Goal: Ask a question: Seek information or help from site administrators or community

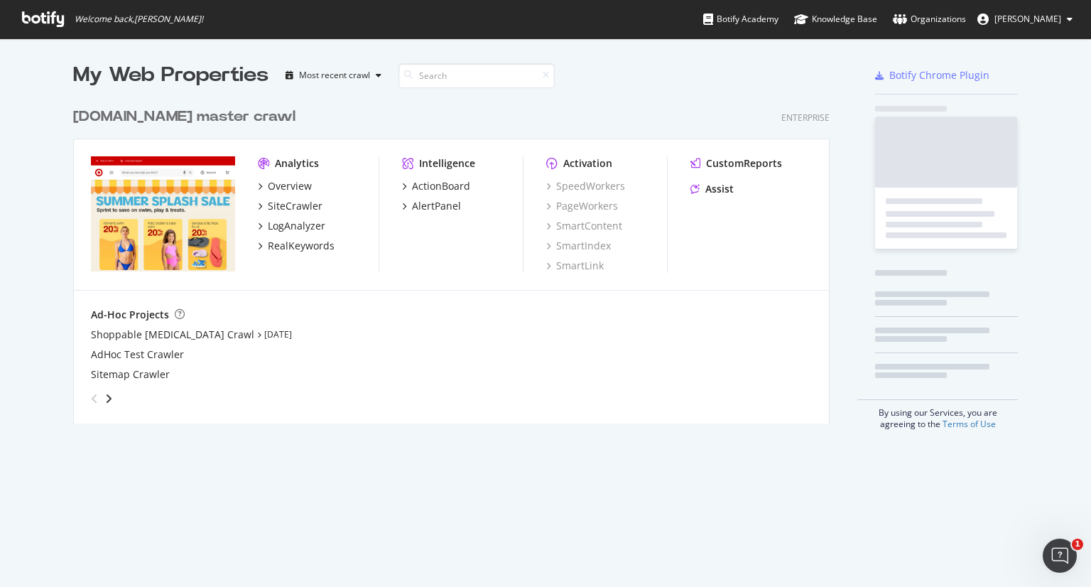
scroll to position [576, 1069]
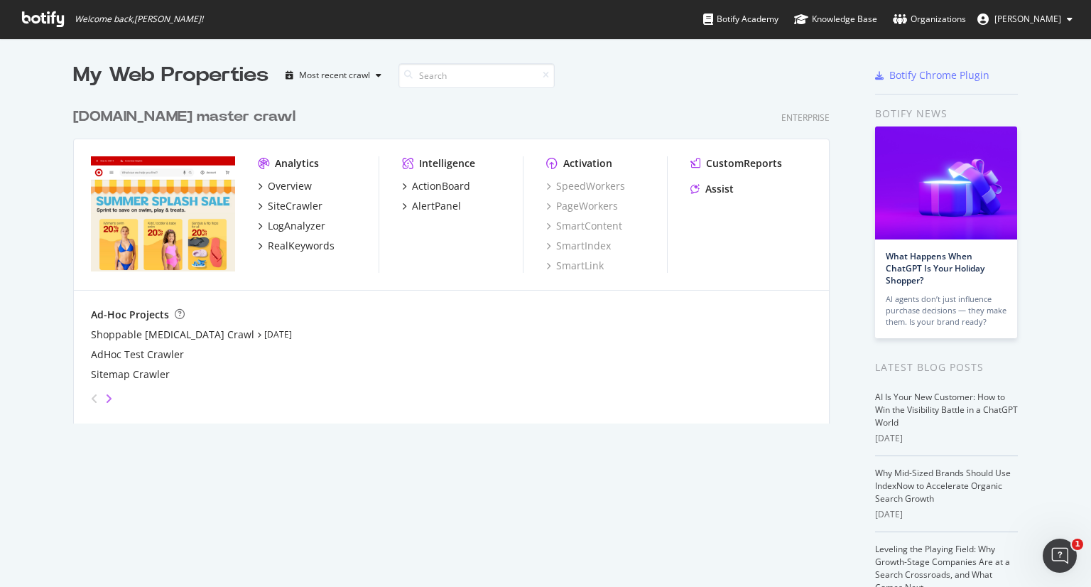
click at [105, 400] on icon "angle-right" at bounding box center [108, 398] width 7 height 11
click at [99, 399] on icon "angle-right" at bounding box center [95, 392] width 7 height 11
click at [86, 399] on div "angle-left" at bounding box center [88, 392] width 7 height 11
click at [719, 188] on div "Assist" at bounding box center [720, 189] width 28 height 14
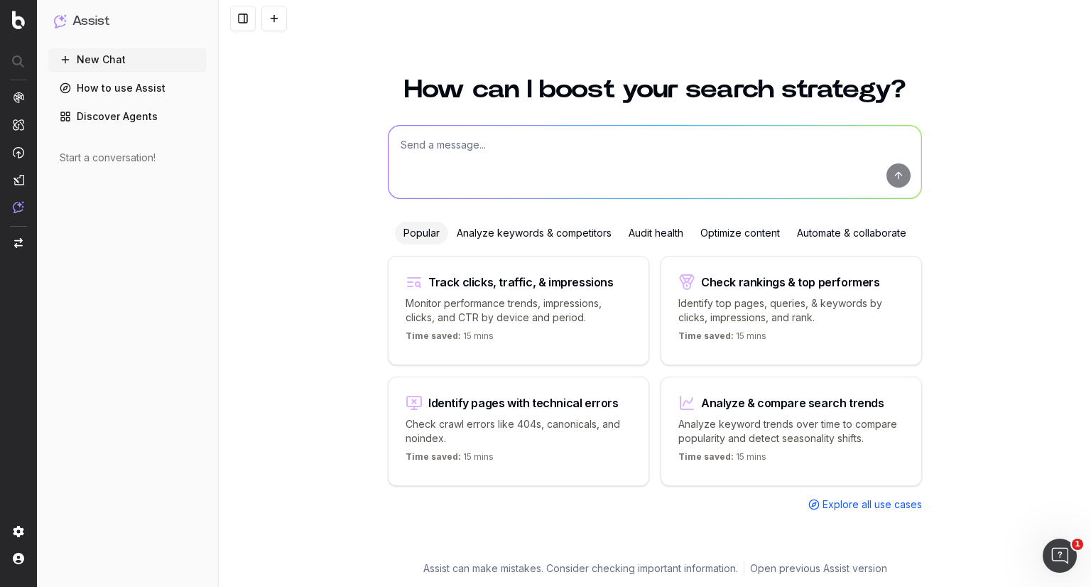
click at [537, 175] on textarea at bounding box center [655, 162] width 533 height 72
paste textarea "Show the last 7 days of clicks, impressions, CTR, and position. List the top qu…"
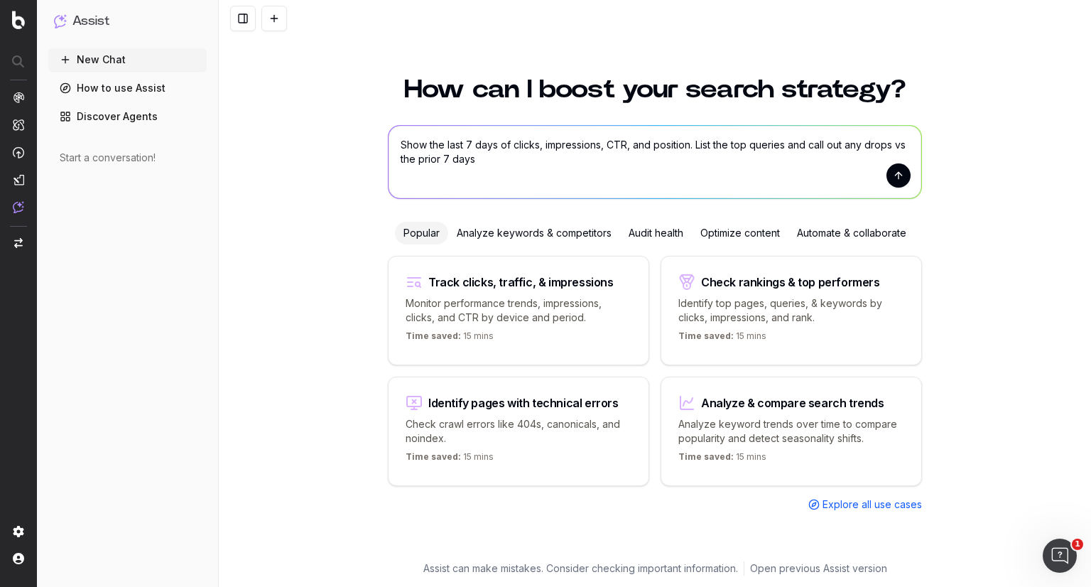
paste textarea "[URL][DOMAIN_NAME]"
type textarea "[URL][DOMAIN_NAME] Show the last 7 days of clicks, impressions, CTR, and positi…"
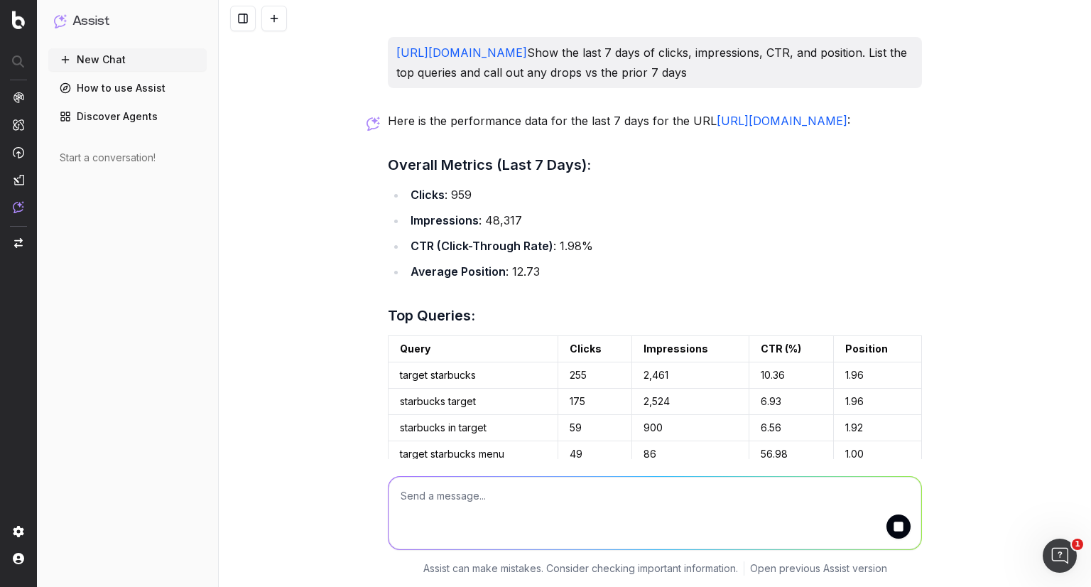
scroll to position [85, 0]
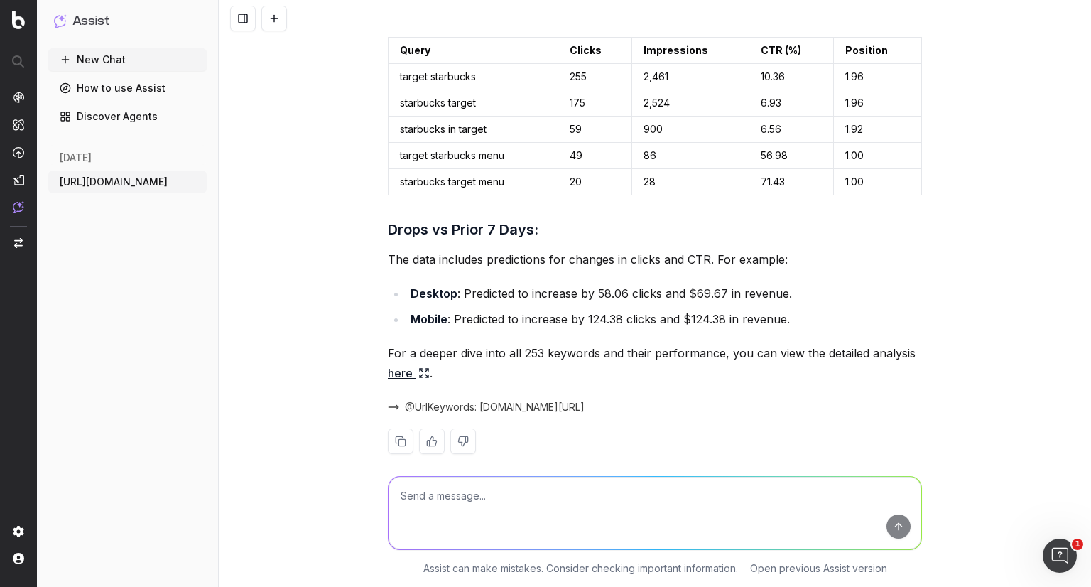
scroll to position [335, 0]
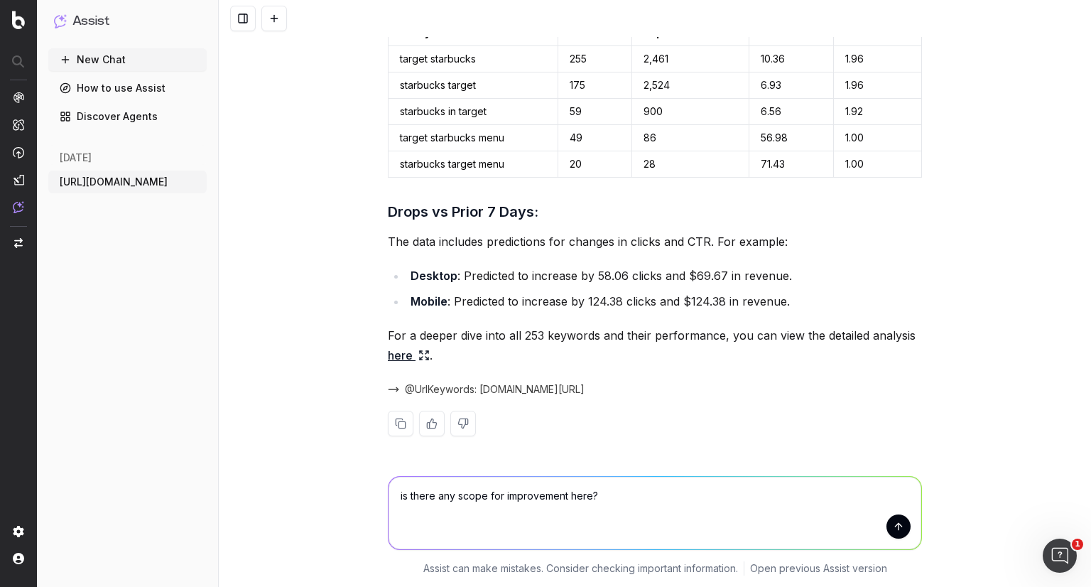
type textarea "is there any scope for improvement here?"
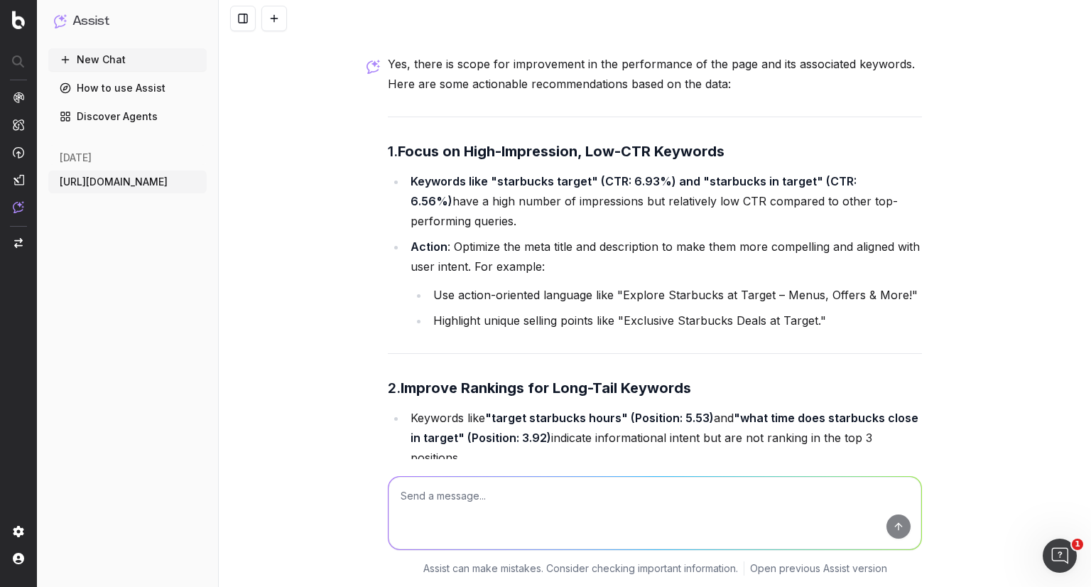
scroll to position [774, 0]
click at [556, 262] on li "Action : Optimize the meta title and description to make them more compelling a…" at bounding box center [664, 285] width 516 height 94
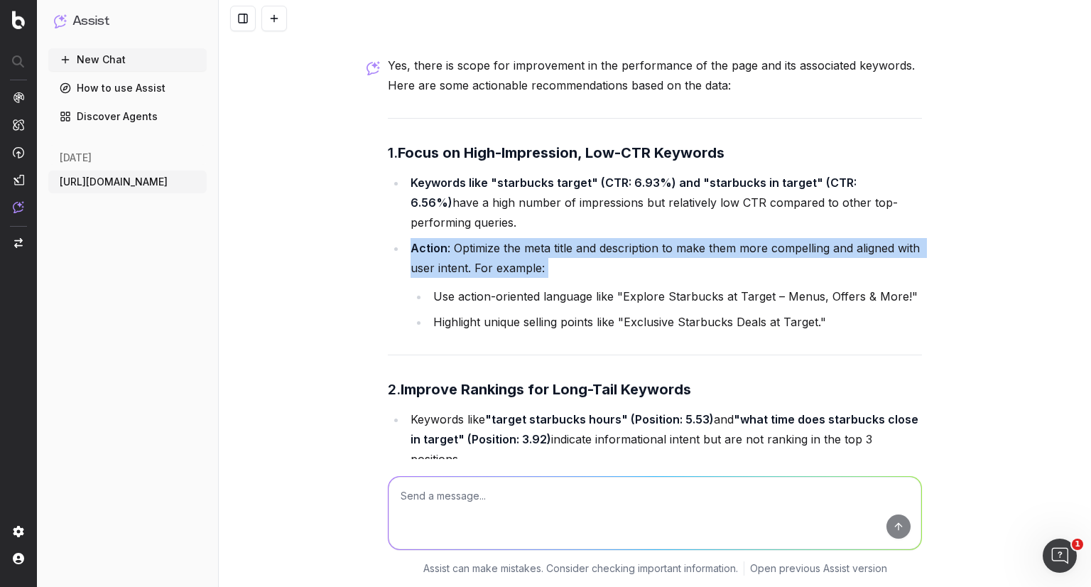
click at [556, 262] on li "Action : Optimize the meta title and description to make them more compelling a…" at bounding box center [664, 285] width 516 height 94
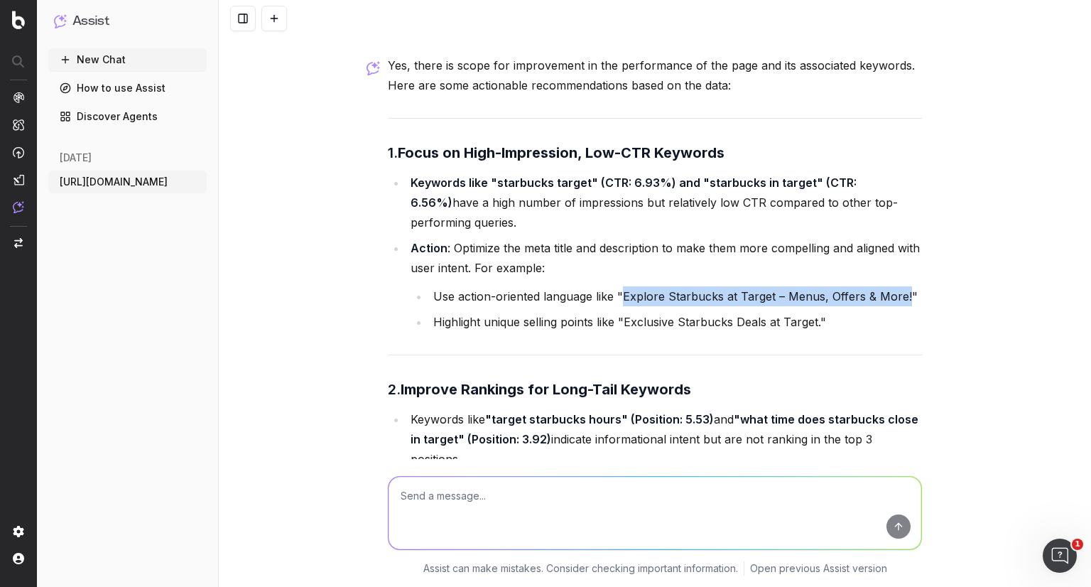
drag, startPoint x: 900, startPoint y: 310, endPoint x: 617, endPoint y: 308, distance: 283.5
click at [617, 306] on li "Use action-oriented language like "Explore Starbucks at Target – Menus, Offers …" at bounding box center [675, 296] width 493 height 20
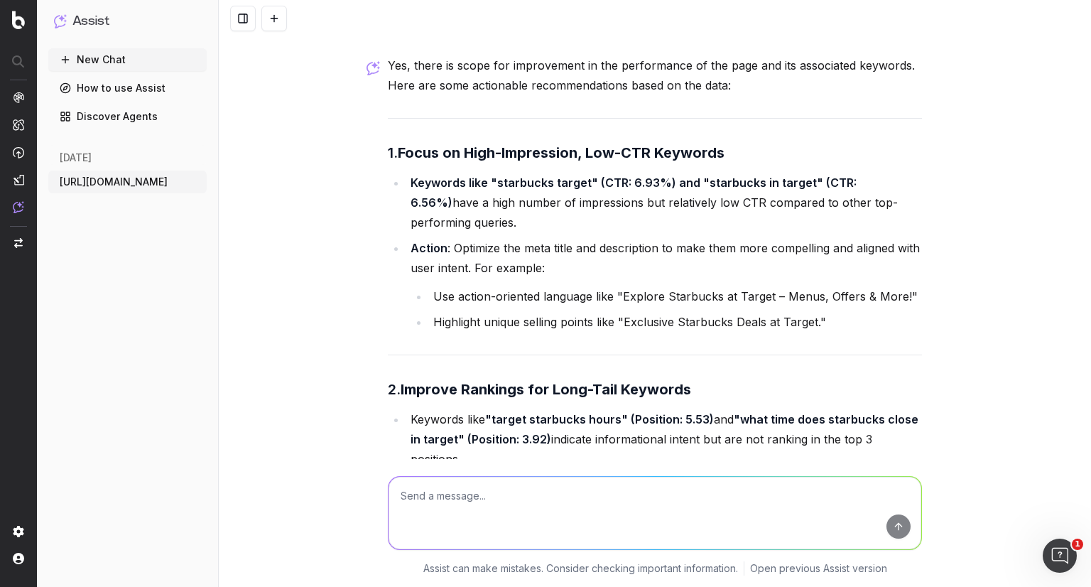
click at [625, 332] on li "Highlight unique selling points like "Exclusive Starbucks Deals at Target."" at bounding box center [675, 322] width 493 height 20
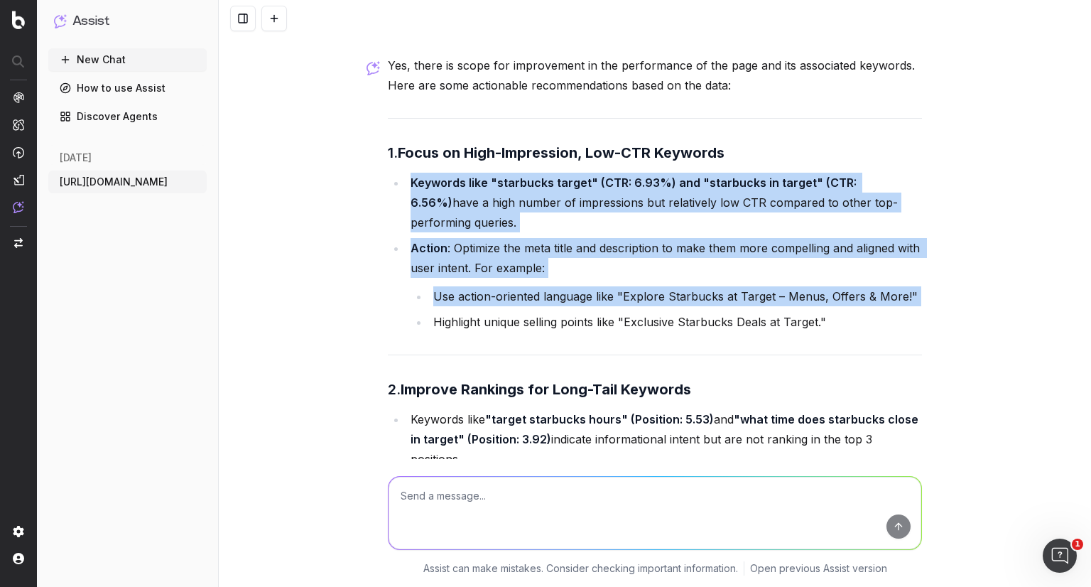
click at [625, 332] on li "Highlight unique selling points like "Exclusive Starbucks Deals at Target."" at bounding box center [675, 322] width 493 height 20
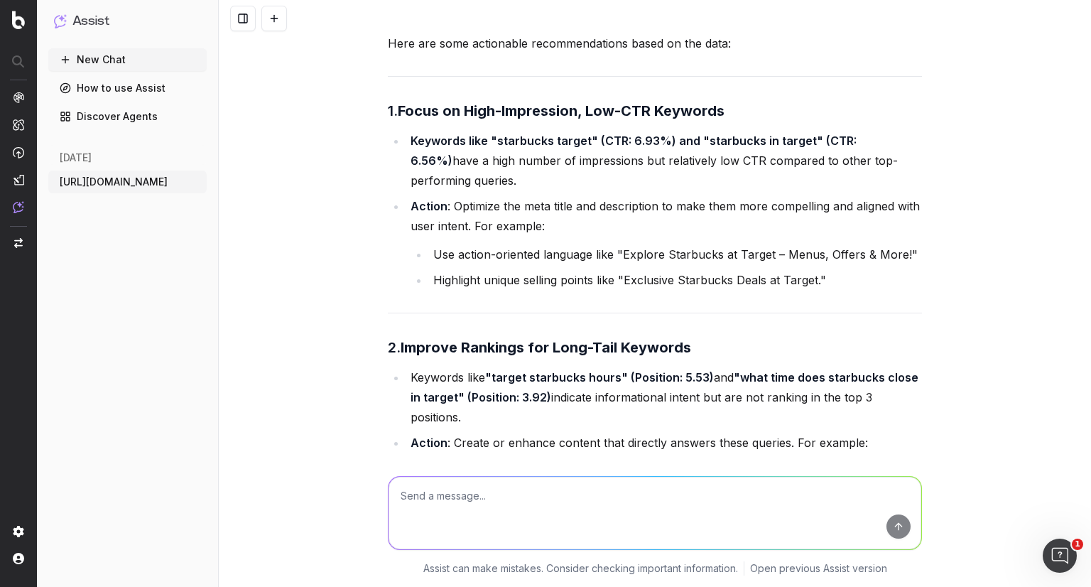
scroll to position [816, 0]
click at [520, 501] on textarea at bounding box center [655, 513] width 533 height 72
type textarea "give me a list of all high impression low ctr keywords"
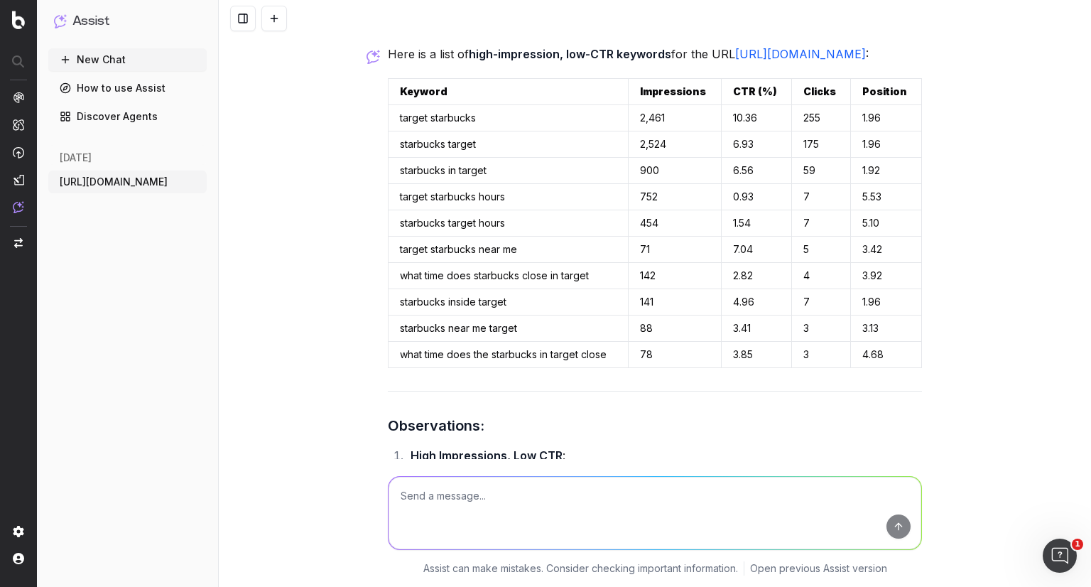
scroll to position [2924, 0]
type textarea "add search volume too?"
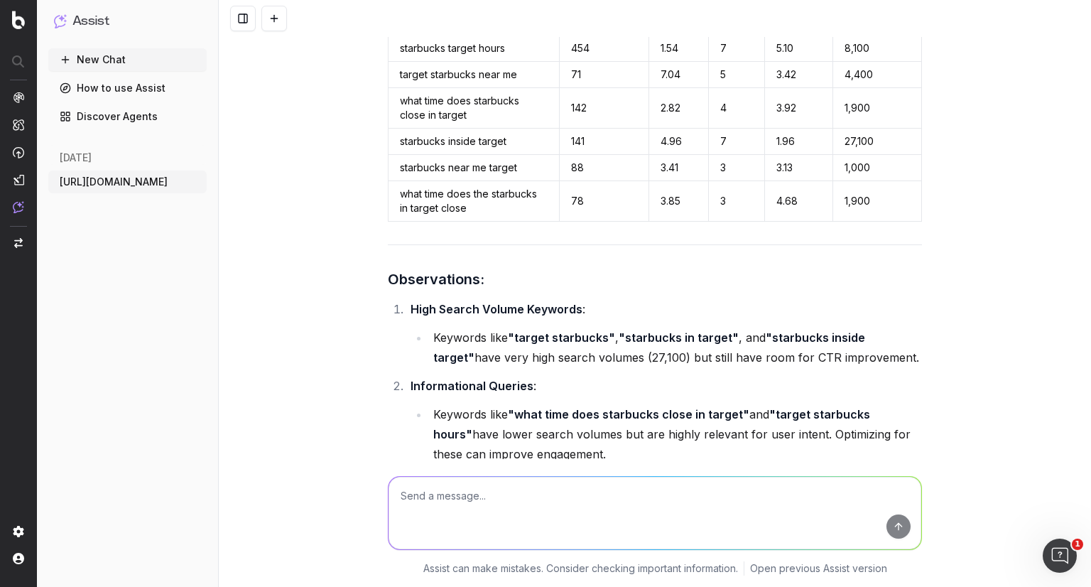
scroll to position [4201, 0]
type textarea "this is the volume in which period?"
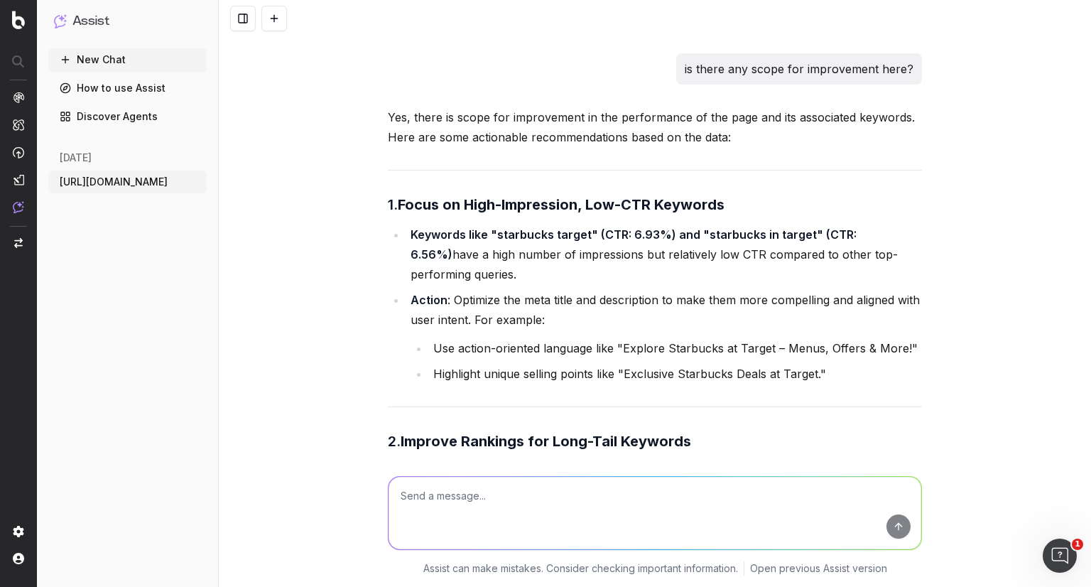
scroll to position [727, 0]
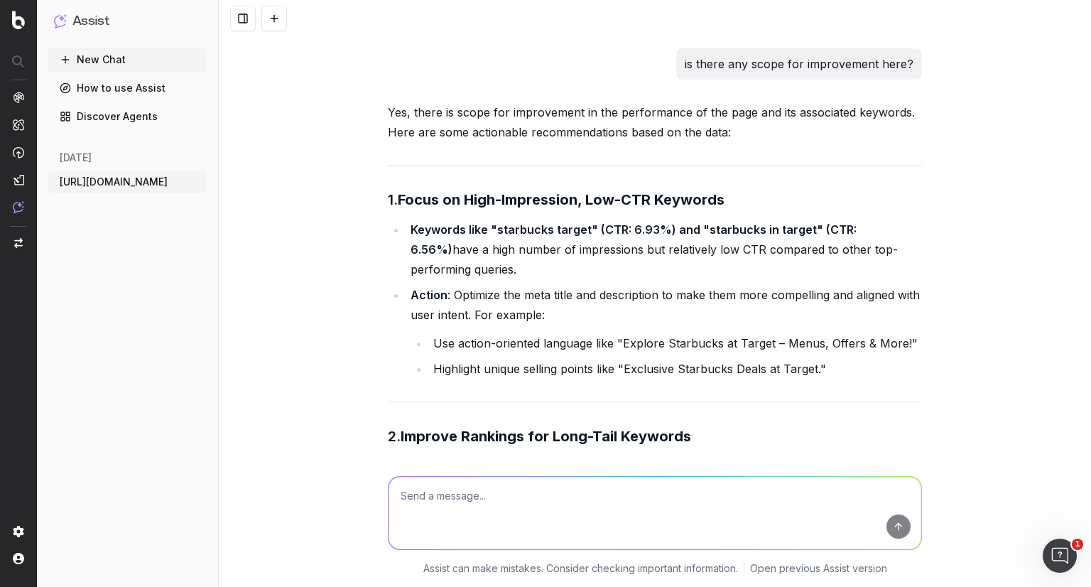
click at [521, 499] on textarea at bounding box center [655, 513] width 533 height 72
type textarea "what is the meta data of this page currently?"
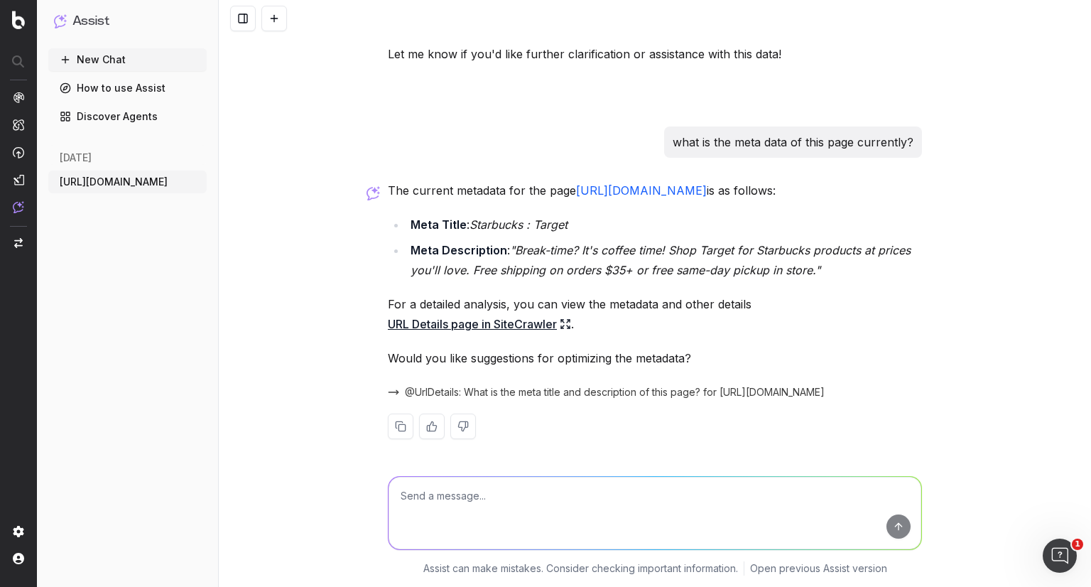
scroll to position [5200, 0]
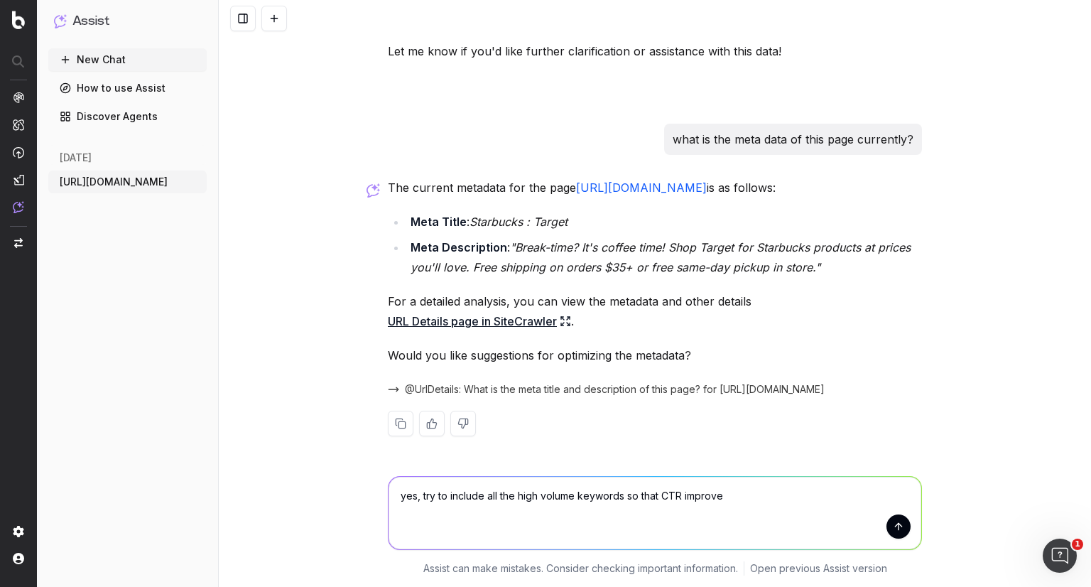
type textarea "yes, try to include all the high volume keywords so that CTR improves"
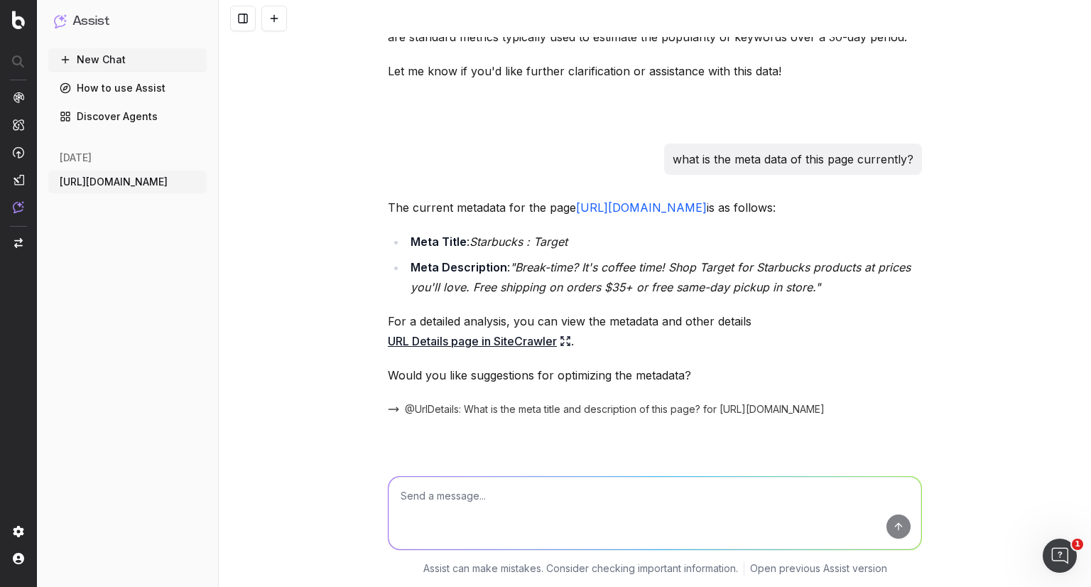
scroll to position [5166, 0]
drag, startPoint x: 521, startPoint y: 499, endPoint x: 1026, endPoint y: 285, distance: 548.6
click at [1026, 285] on div "[URL][DOMAIN_NAME] Show the last 7 days of clicks, impressions, CTR, and positi…" at bounding box center [655, 293] width 873 height 587
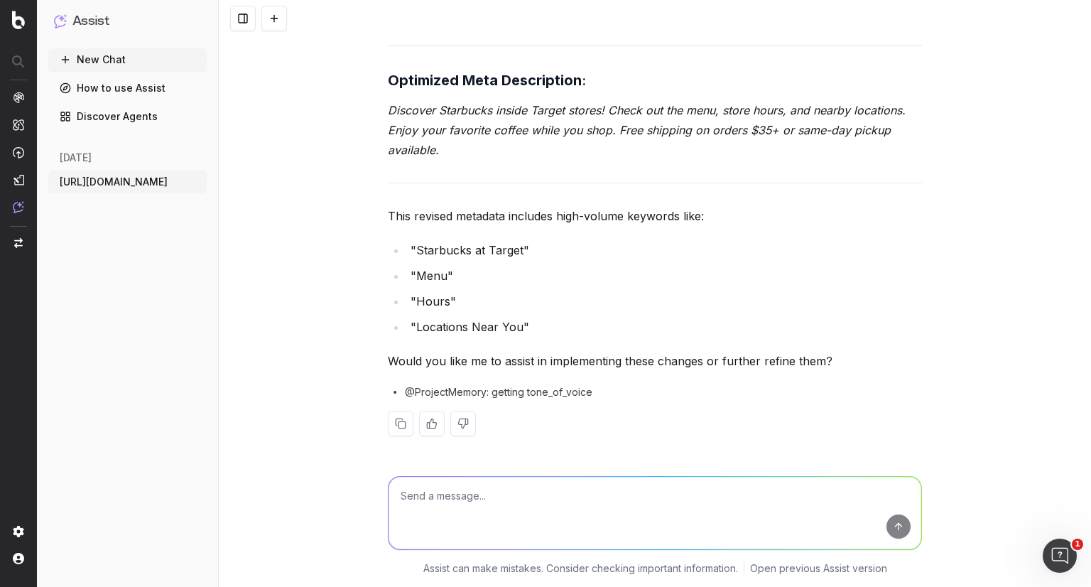
scroll to position [5847, 0]
click at [549, 500] on textarea at bounding box center [655, 513] width 533 height 72
type textarea "any more options"
type textarea "can you include drive up too where guests can add"
type textarea "f"
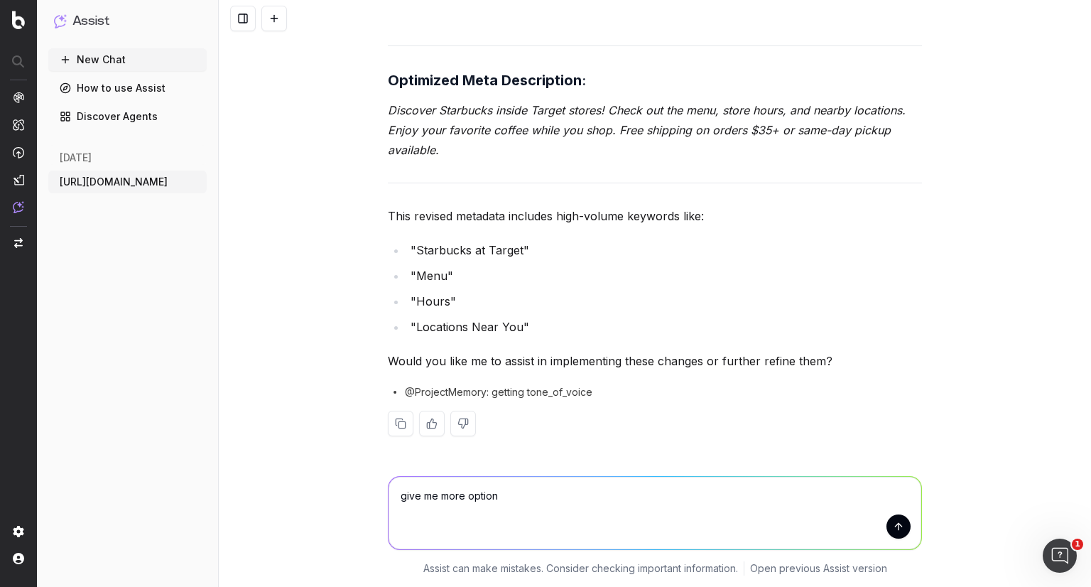
type textarea "give me more options"
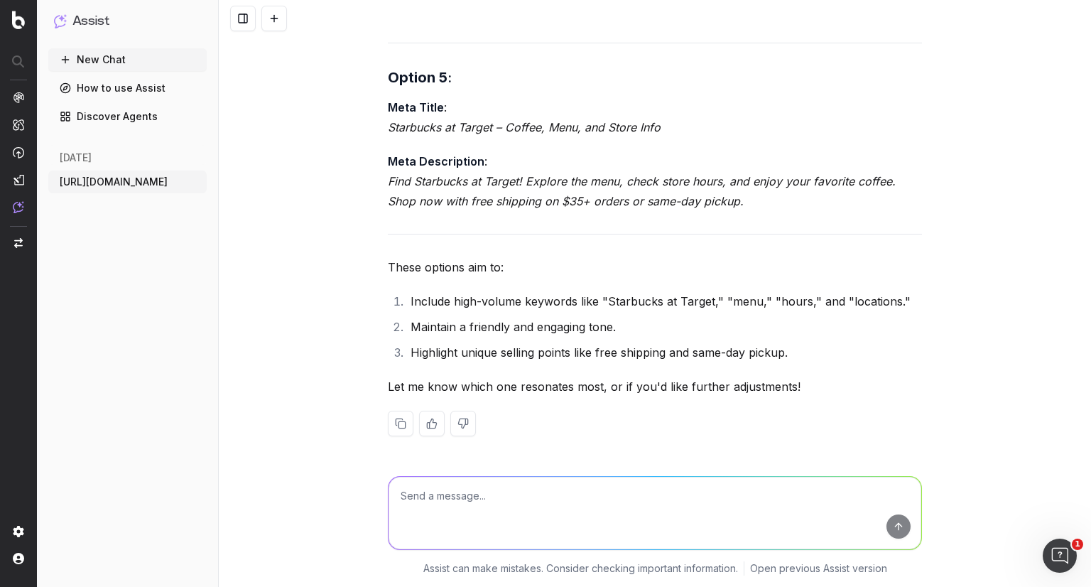
scroll to position [7144, 0]
type textarea "which option would you pick?"
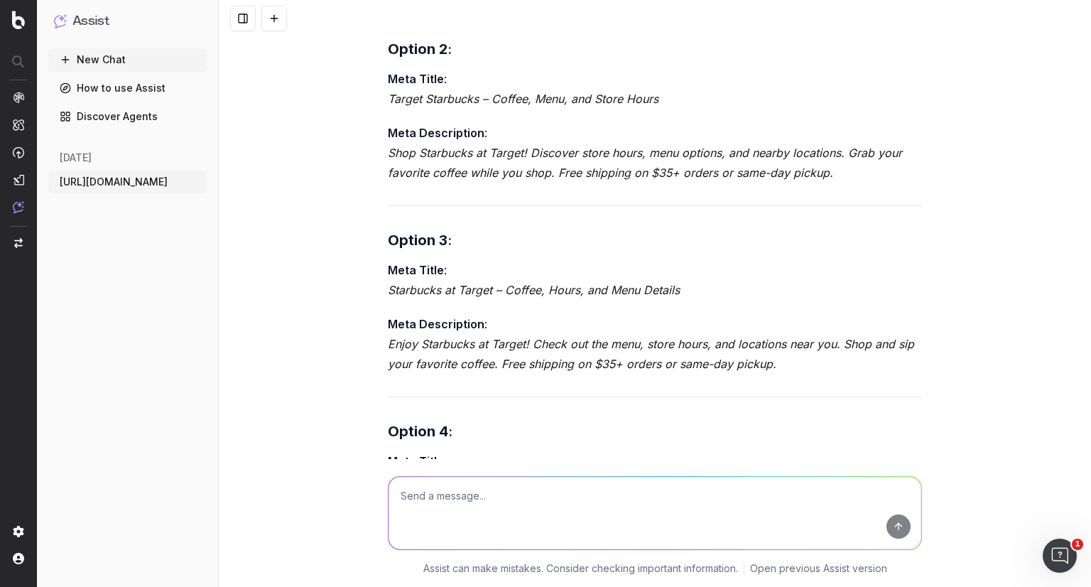
scroll to position [6585, 0]
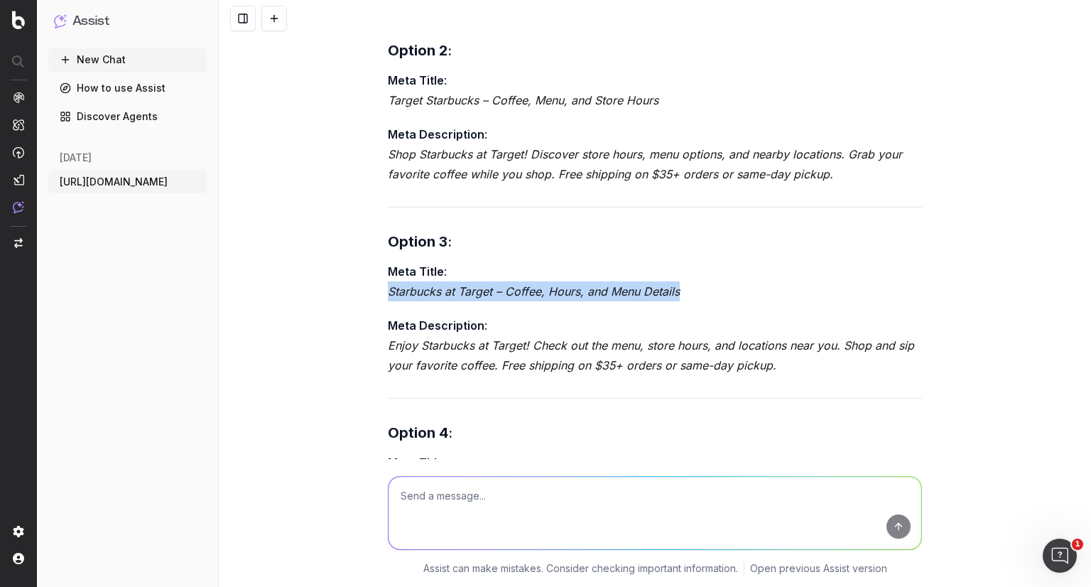
drag, startPoint x: 680, startPoint y: 301, endPoint x: 384, endPoint y: 303, distance: 295.6
click at [388, 301] on p "Meta Title : Starbucks at Target – Coffee, Hours, and Menu Details" at bounding box center [655, 281] width 534 height 40
copy em "Starbucks at Target – Coffee, Hours, and Menu Details"
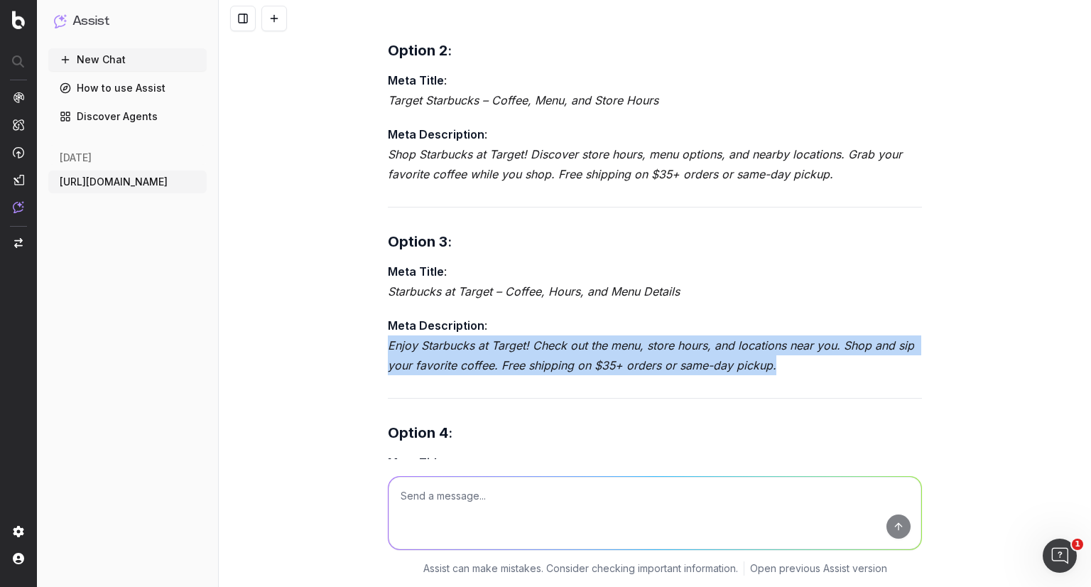
drag, startPoint x: 770, startPoint y: 376, endPoint x: 381, endPoint y: 350, distance: 390.2
copy em "Enjoy Starbucks at Target! Check out the menu, store hours, and locations near …"
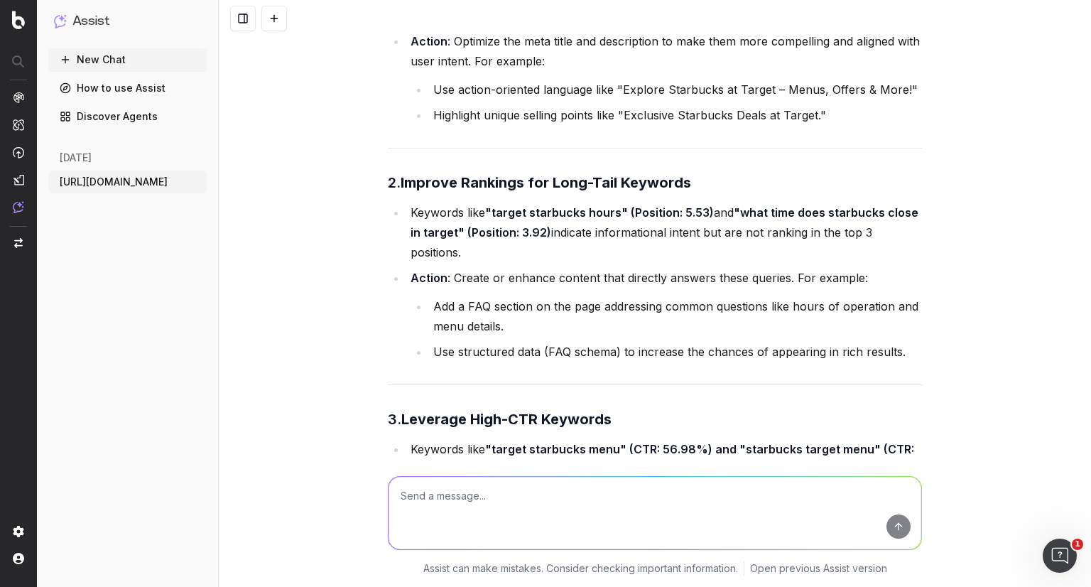
scroll to position [983, 0]
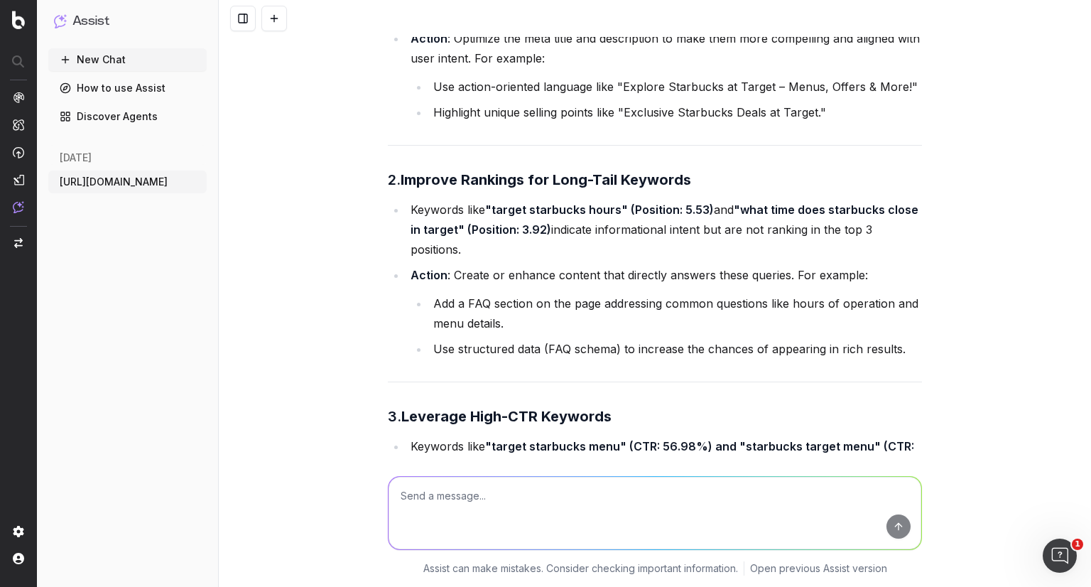
click at [520, 333] on li "Add a FAQ section on the page addressing common questions like hours of operati…" at bounding box center [675, 313] width 493 height 40
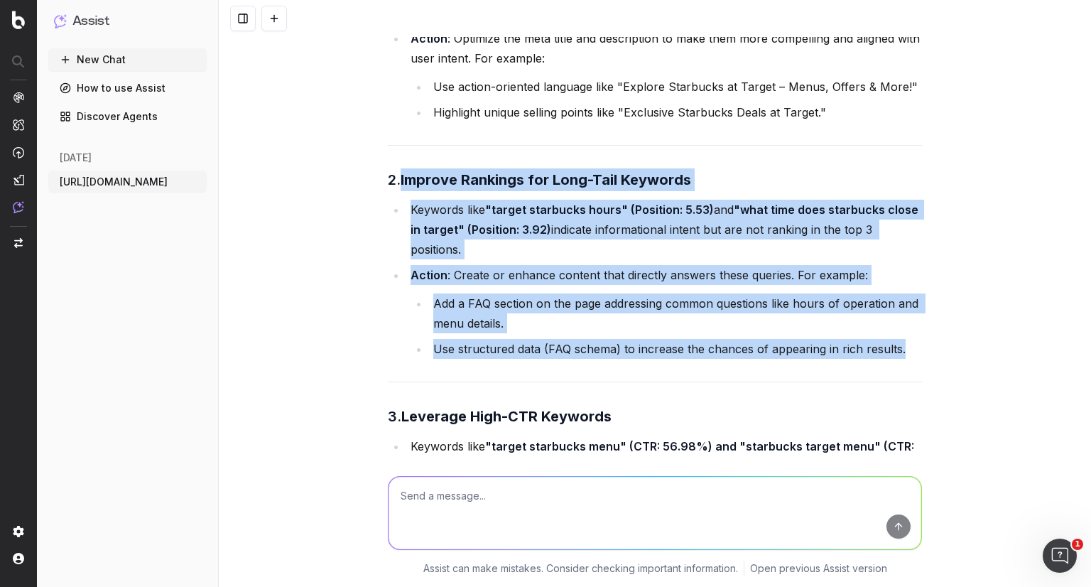
drag, startPoint x: 898, startPoint y: 367, endPoint x: 395, endPoint y: 203, distance: 529.2
copy div "Improve Rankings for Long-Tail Keywords Keywords like "target starbucks hours" …"
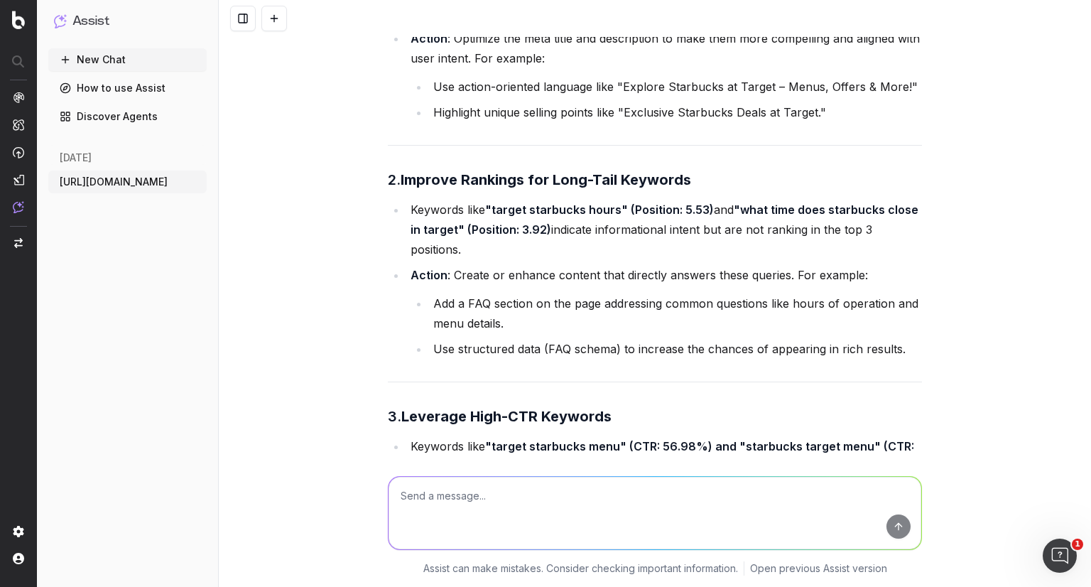
click at [492, 498] on textarea at bounding box center [655, 513] width 533 height 72
paste textarea "Improve Rankings for Long-Tail Keywords Keywords like "target starbucks hours" …"
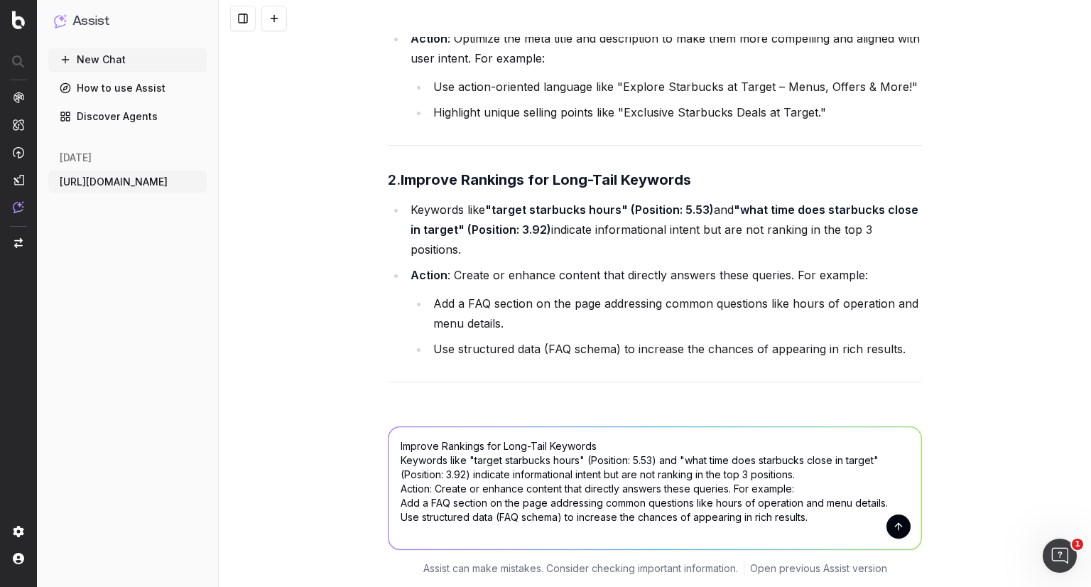
scroll to position [3, 0]
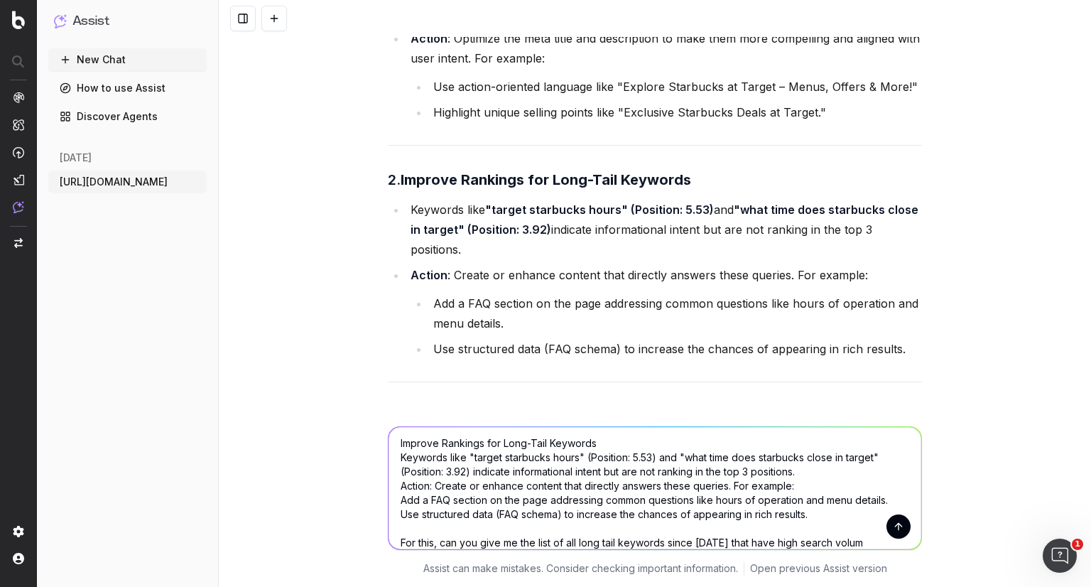
type textarea "Improve Rankings for Long-Tail Keywords Keywords like "target starbucks hours" …"
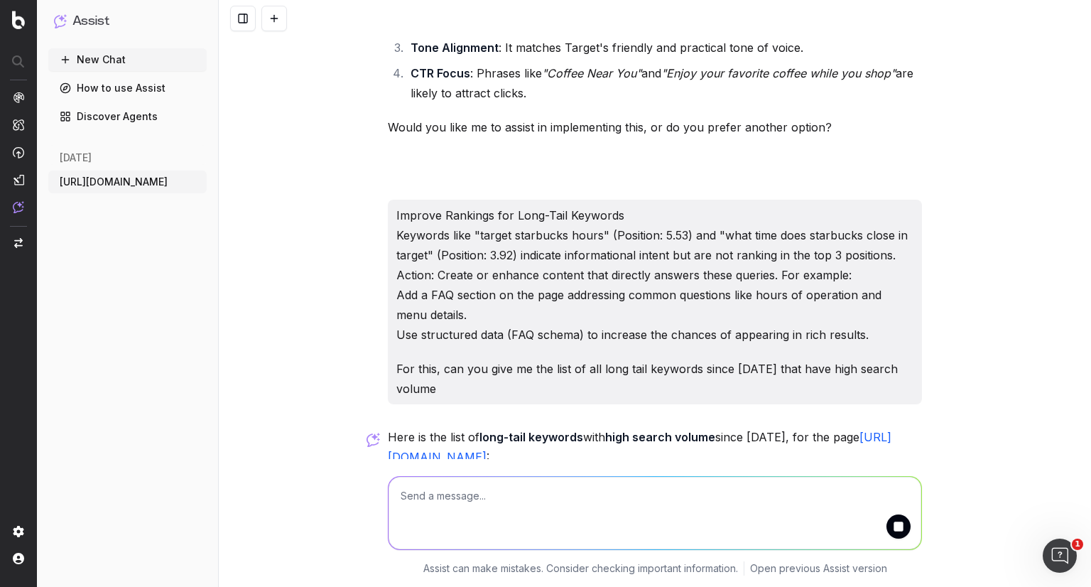
scroll to position [8209, 0]
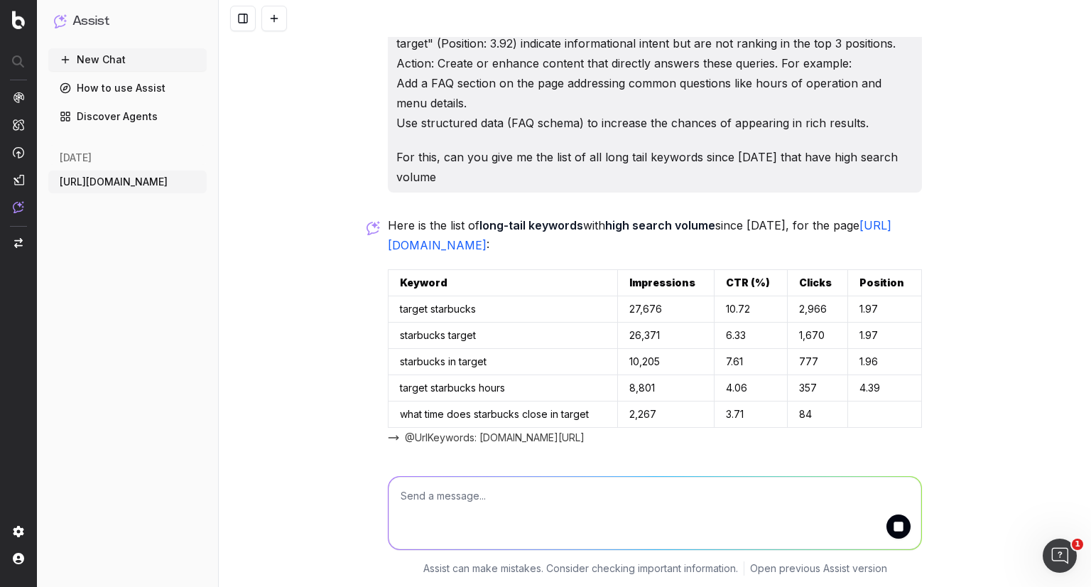
click at [585, 442] on span "@UrlKeywords: [DOMAIN_NAME][URL]" at bounding box center [495, 438] width 180 height 14
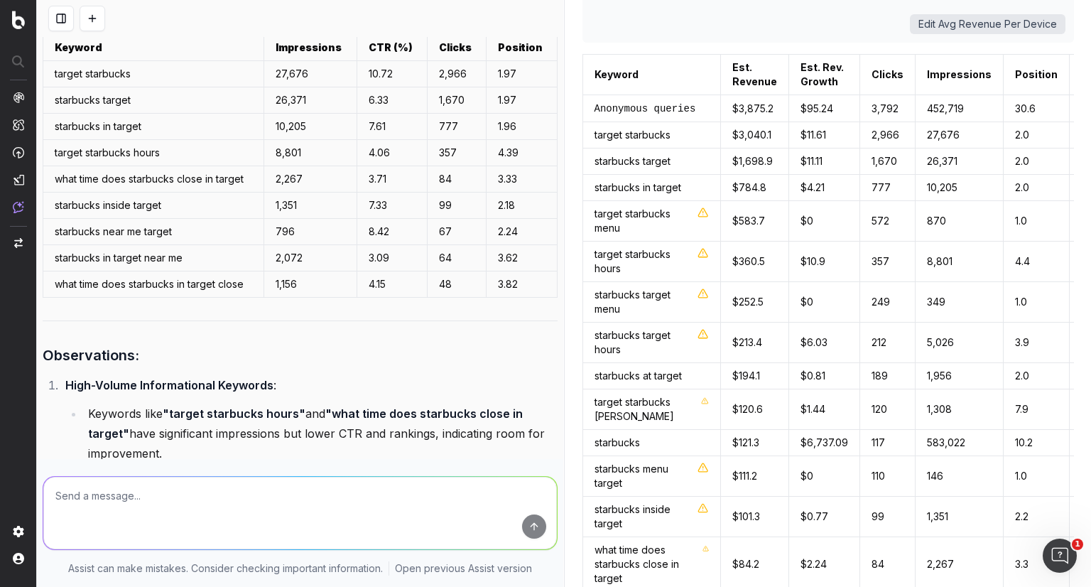
scroll to position [0, 0]
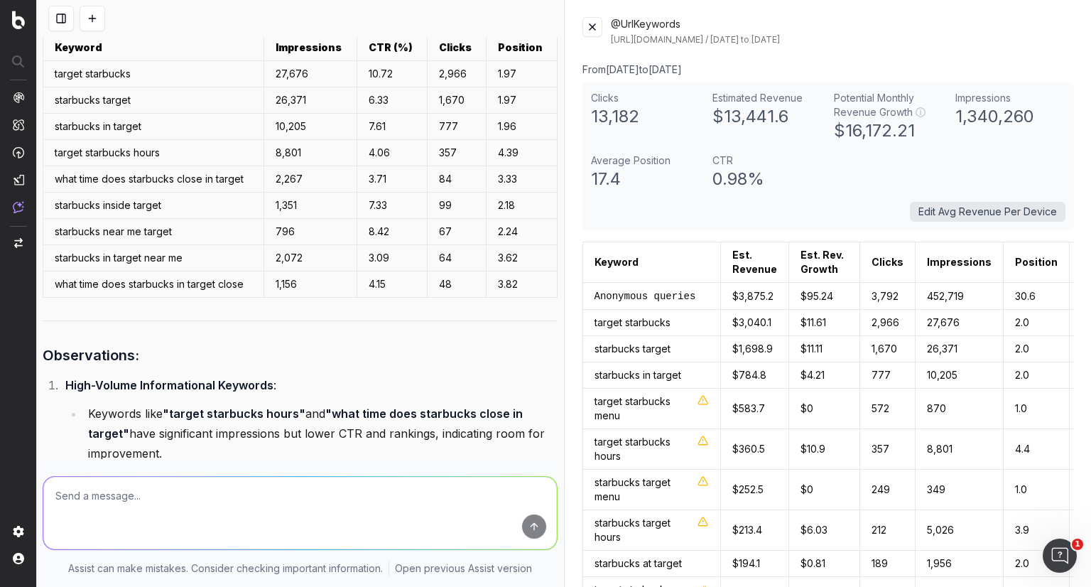
click at [592, 35] on button at bounding box center [593, 27] width 20 height 20
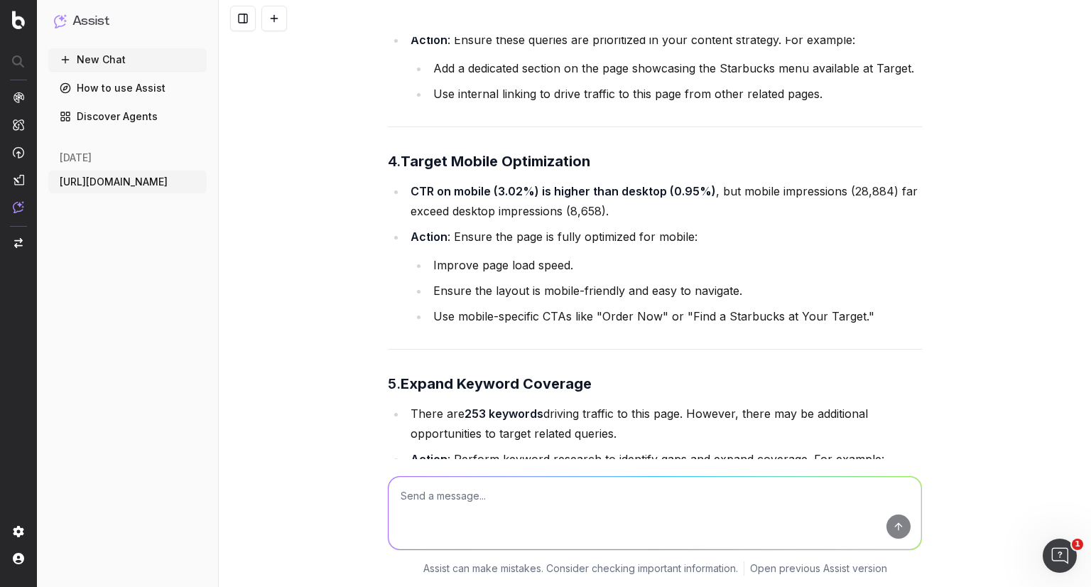
scroll to position [1438, 0]
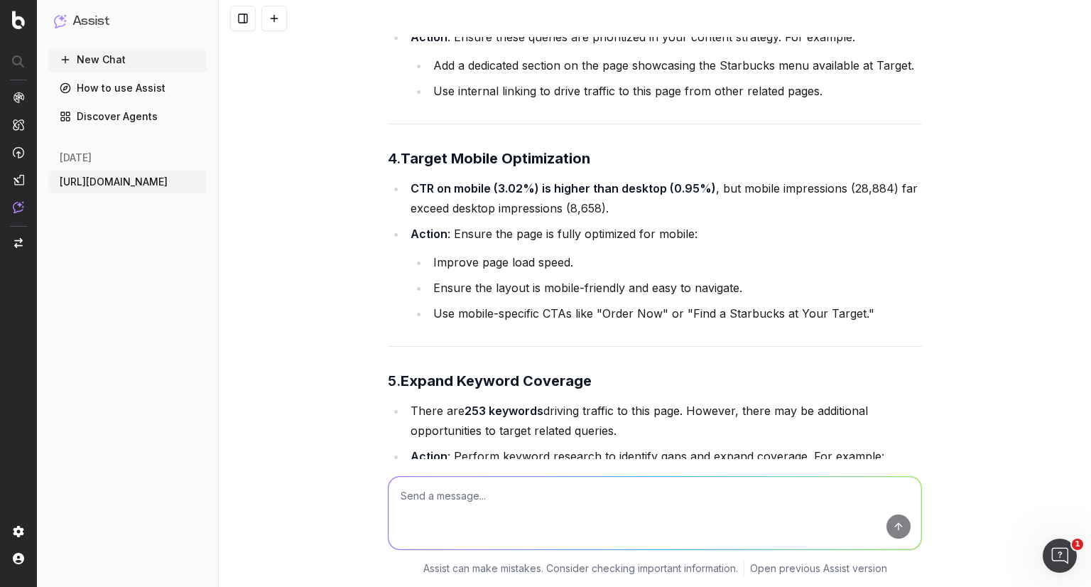
click at [463, 195] on strong "CTR on mobile (3.02%) is higher than desktop (0.95%)" at bounding box center [564, 188] width 306 height 14
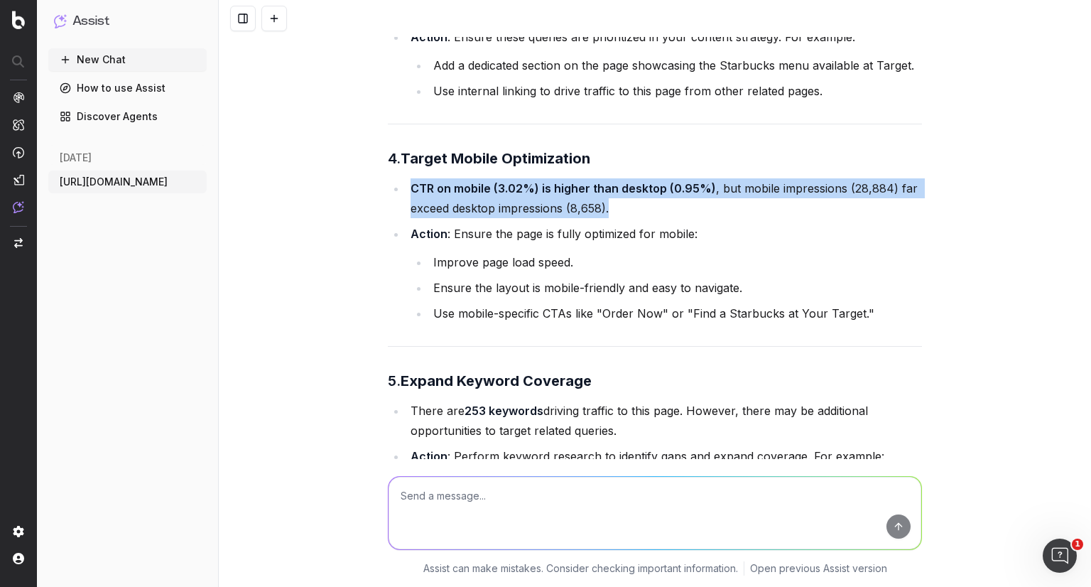
click at [463, 195] on strong "CTR on mobile (3.02%) is higher than desktop (0.95%)" at bounding box center [564, 188] width 306 height 14
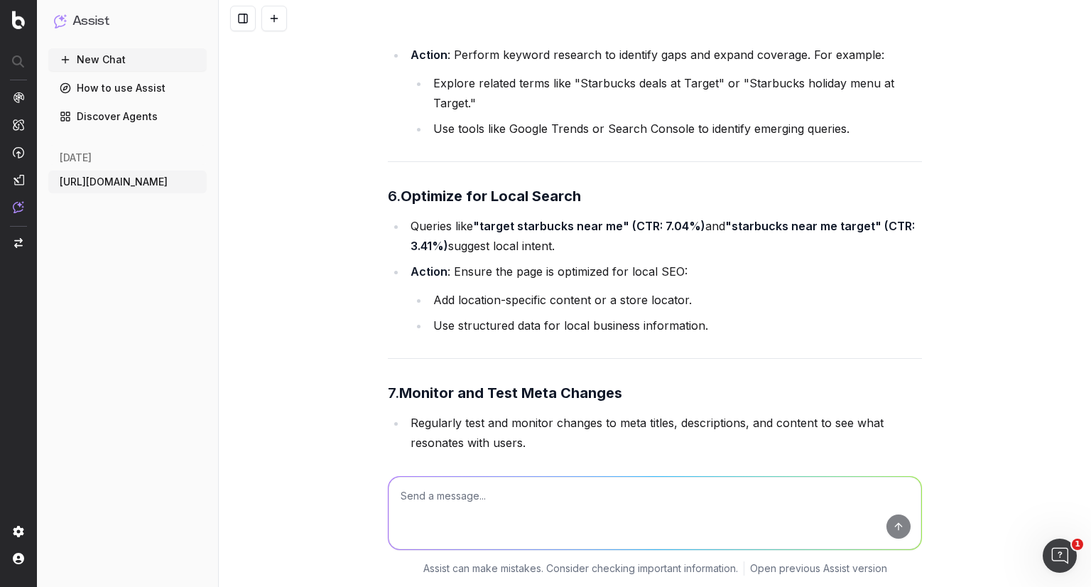
scroll to position [1842, 0]
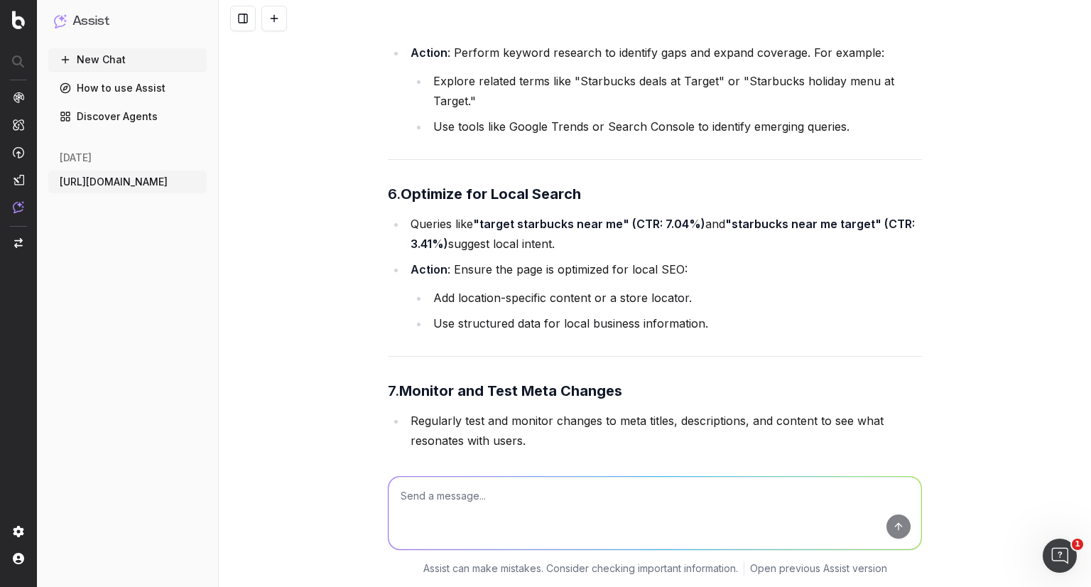
click at [600, 231] on strong ""target starbucks near me" (CTR: 7.04%)" at bounding box center [589, 224] width 232 height 14
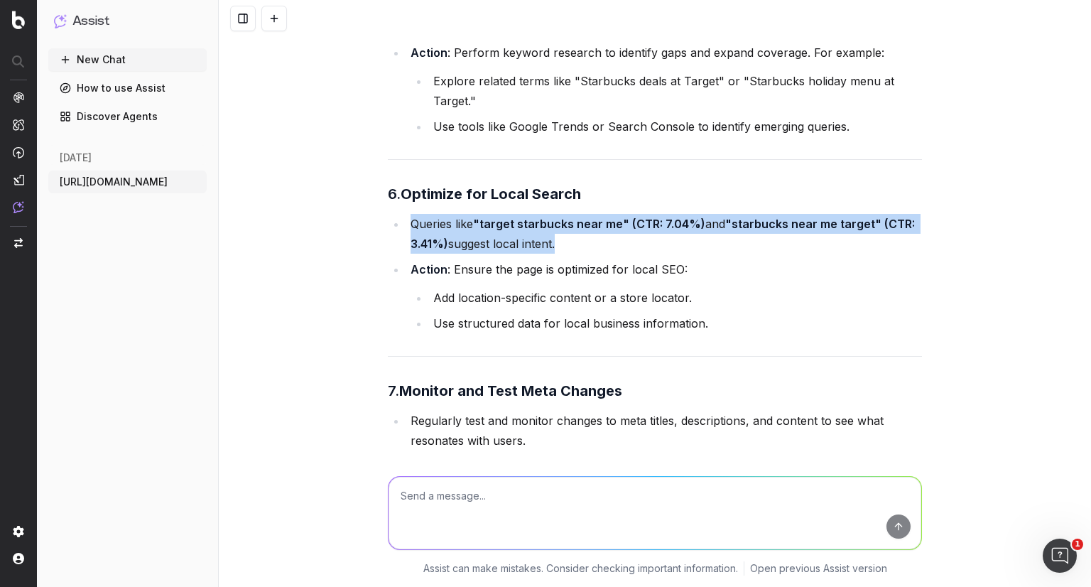
click at [600, 231] on strong ""target starbucks near me" (CTR: 7.04%)" at bounding box center [589, 224] width 232 height 14
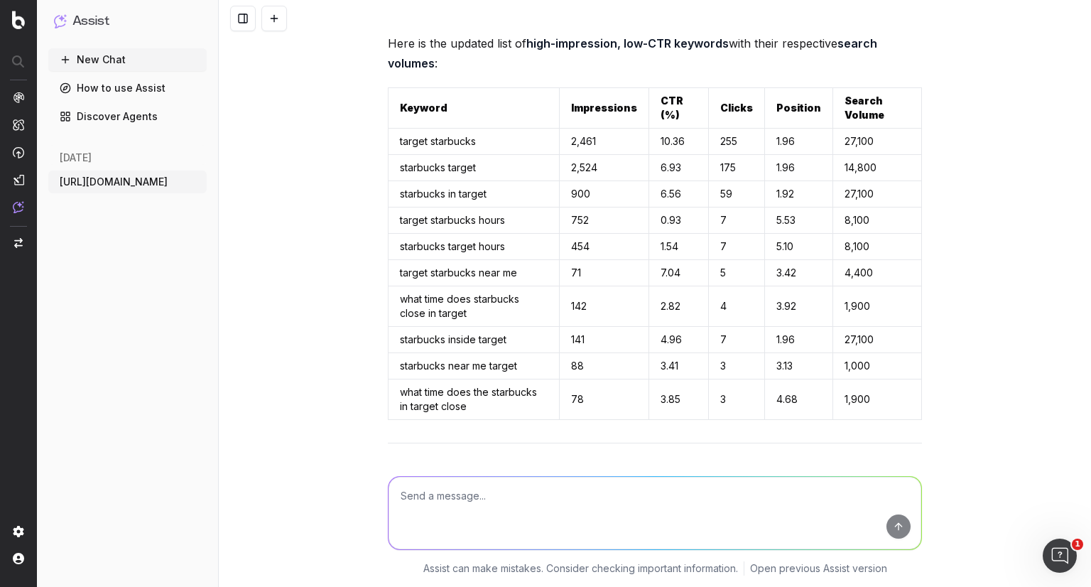
scroll to position [4003, 0]
